Goal: Task Accomplishment & Management: Complete application form

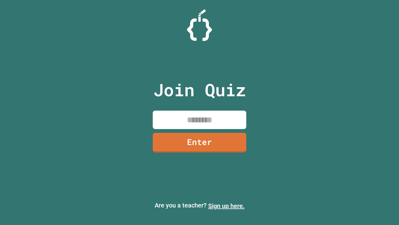
click at [227, 206] on link "Sign up here." at bounding box center [226, 205] width 37 height 7
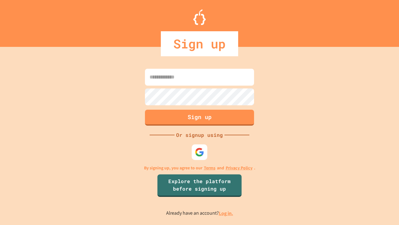
click at [227, 213] on link "Log in." at bounding box center [226, 213] width 14 height 7
